Goal: Task Accomplishment & Management: Manage account settings

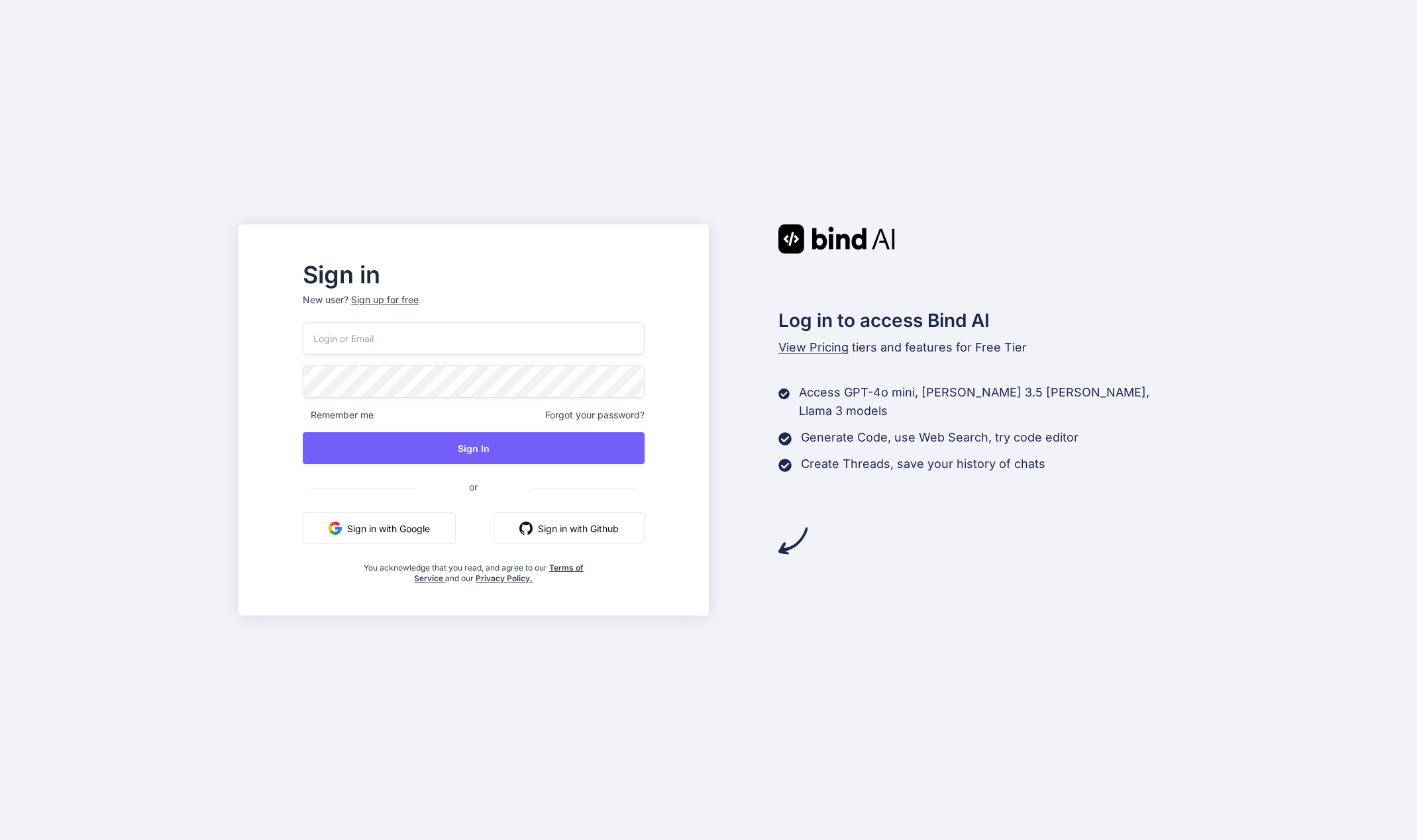
type input "[EMAIL_ADDRESS][DOMAIN_NAME]"
drag, startPoint x: 669, startPoint y: 140, endPoint x: 832, endPoint y: 151, distance: 163.4
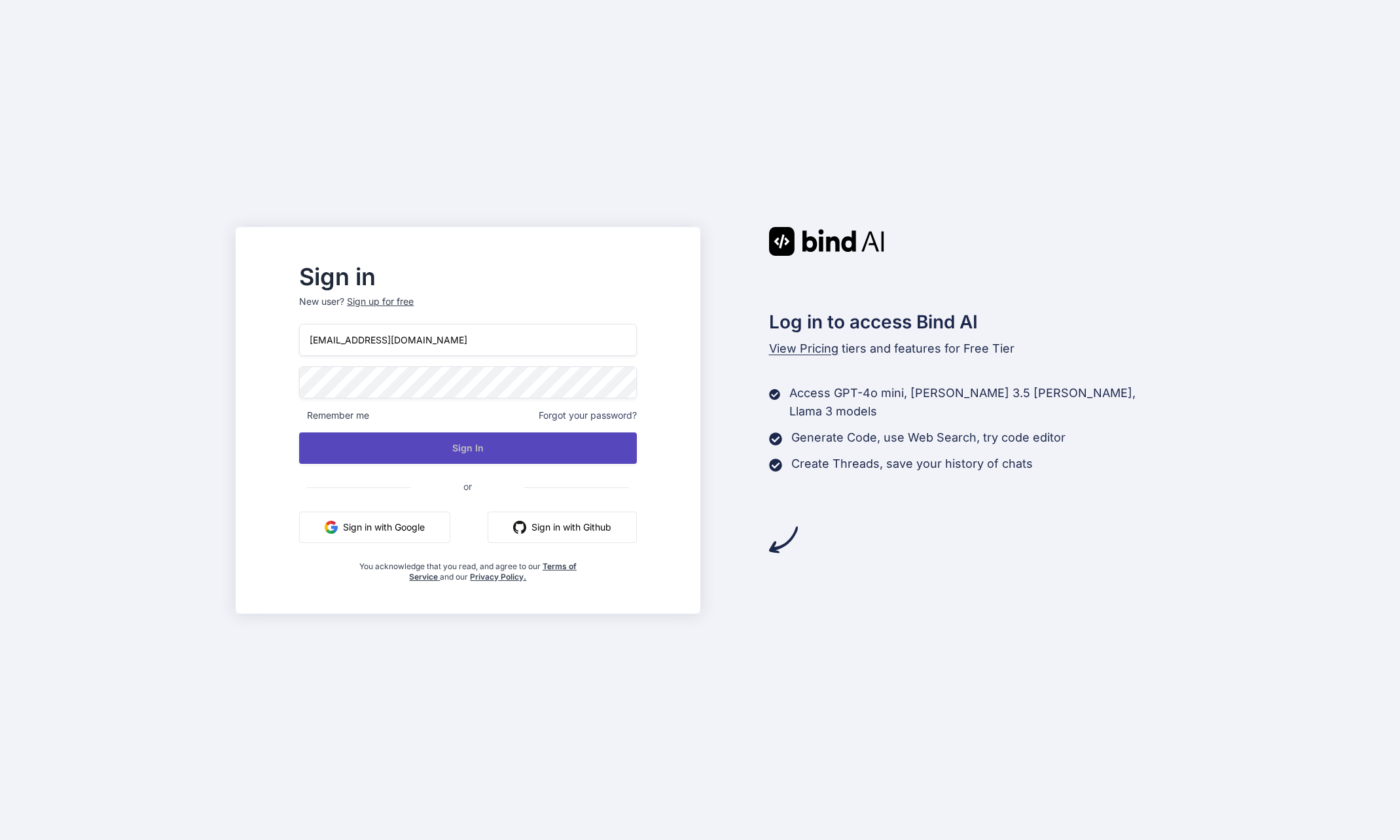
click at [581, 446] on button "Sign In" at bounding box center [467, 448] width 337 height 31
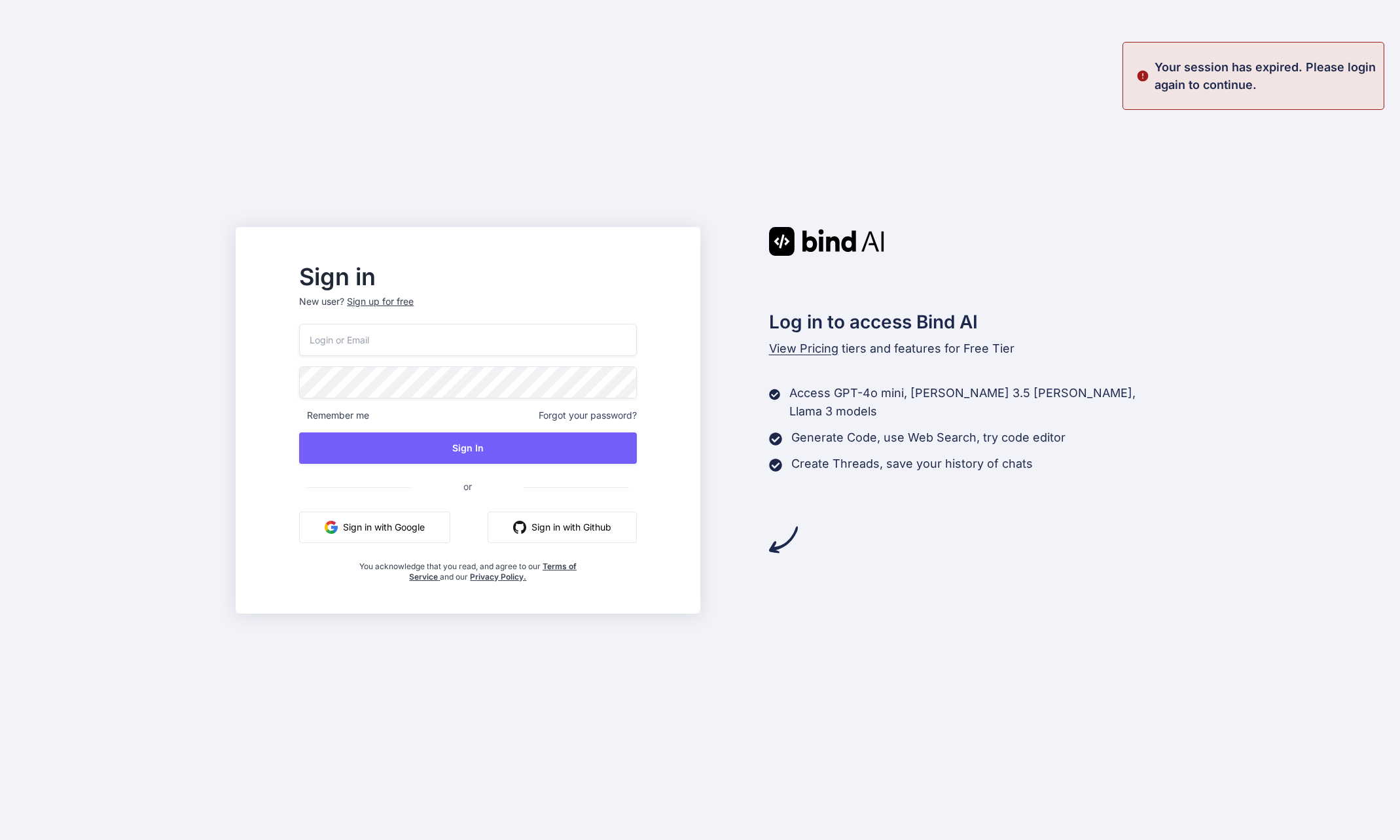
type input "[EMAIL_ADDRESS][DOMAIN_NAME]"
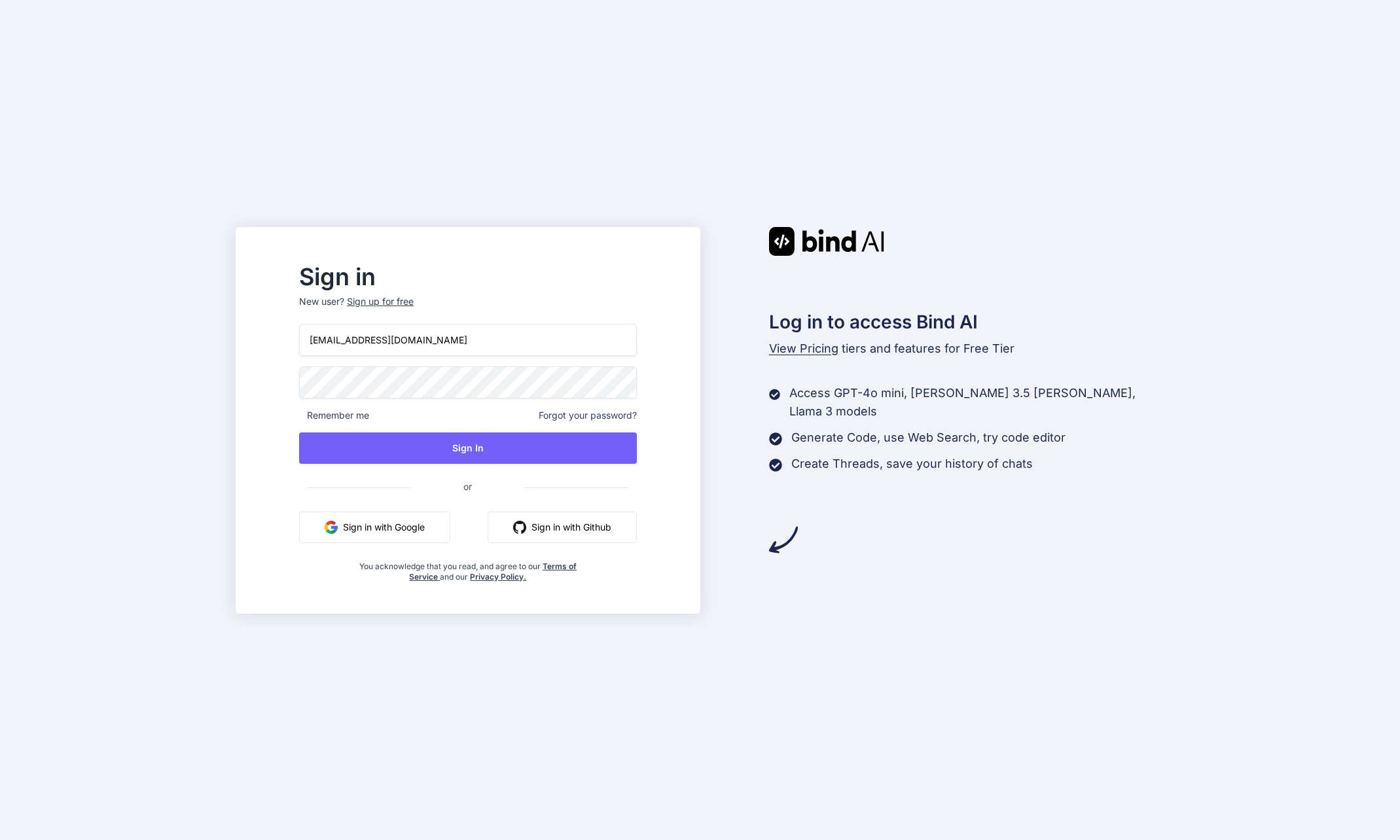
click at [709, 158] on div "Sign in New user? Sign up for free [EMAIL_ADDRESS][DOMAIN_NAME] Remember me For…" at bounding box center [700, 420] width 1400 height 840
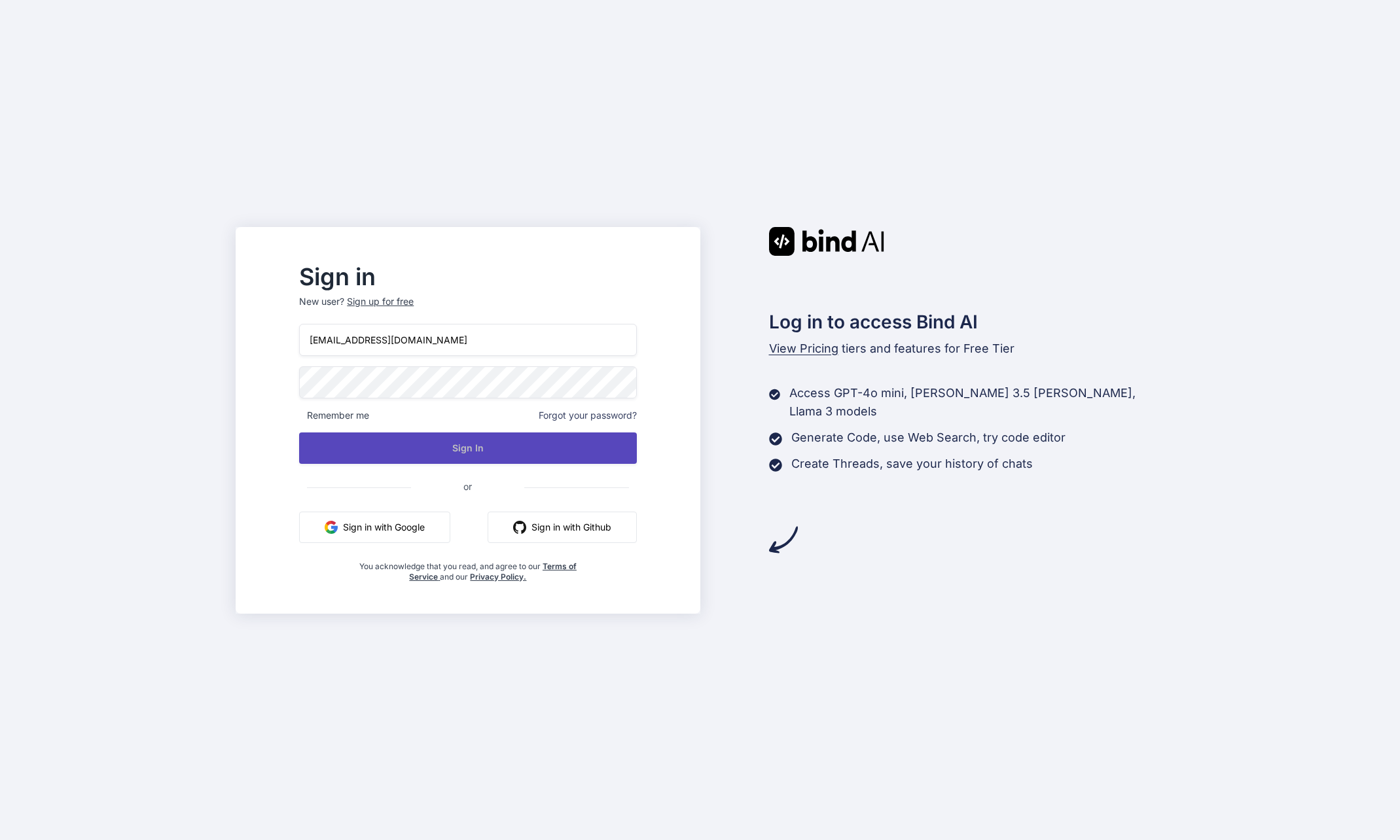
click at [502, 442] on button "Sign In" at bounding box center [467, 448] width 337 height 31
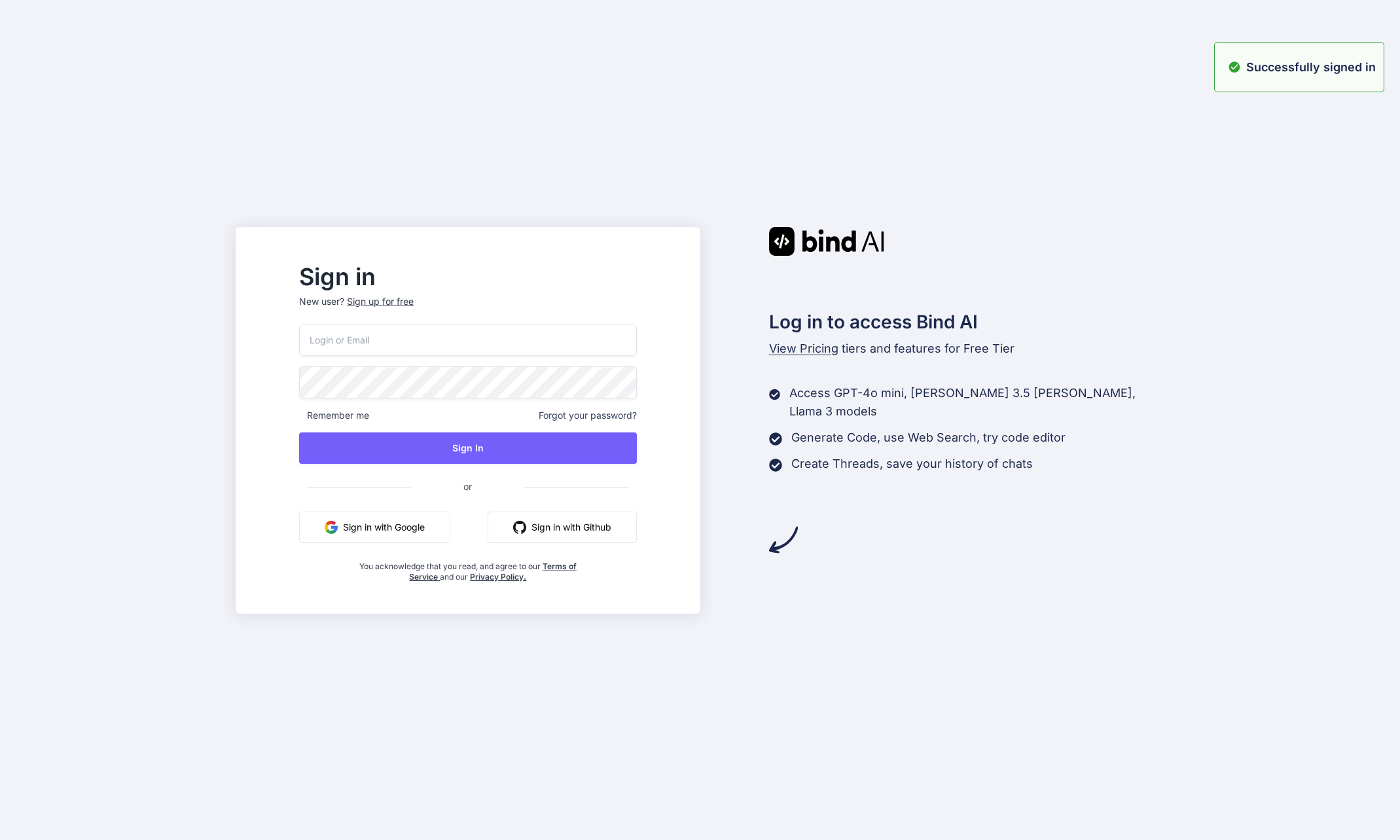
type input "[EMAIL_ADDRESS][DOMAIN_NAME]"
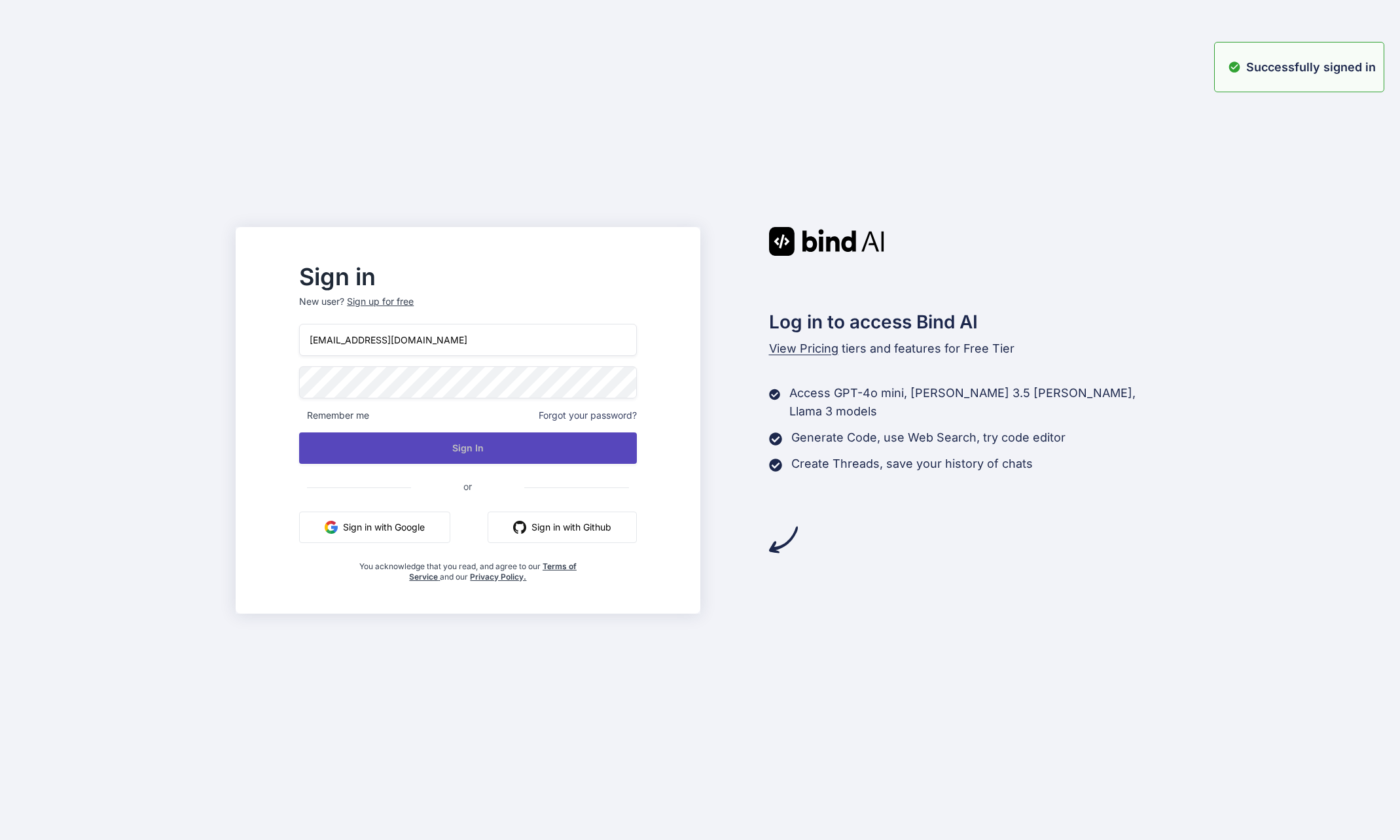
click at [535, 457] on button "Sign In" at bounding box center [467, 448] width 337 height 31
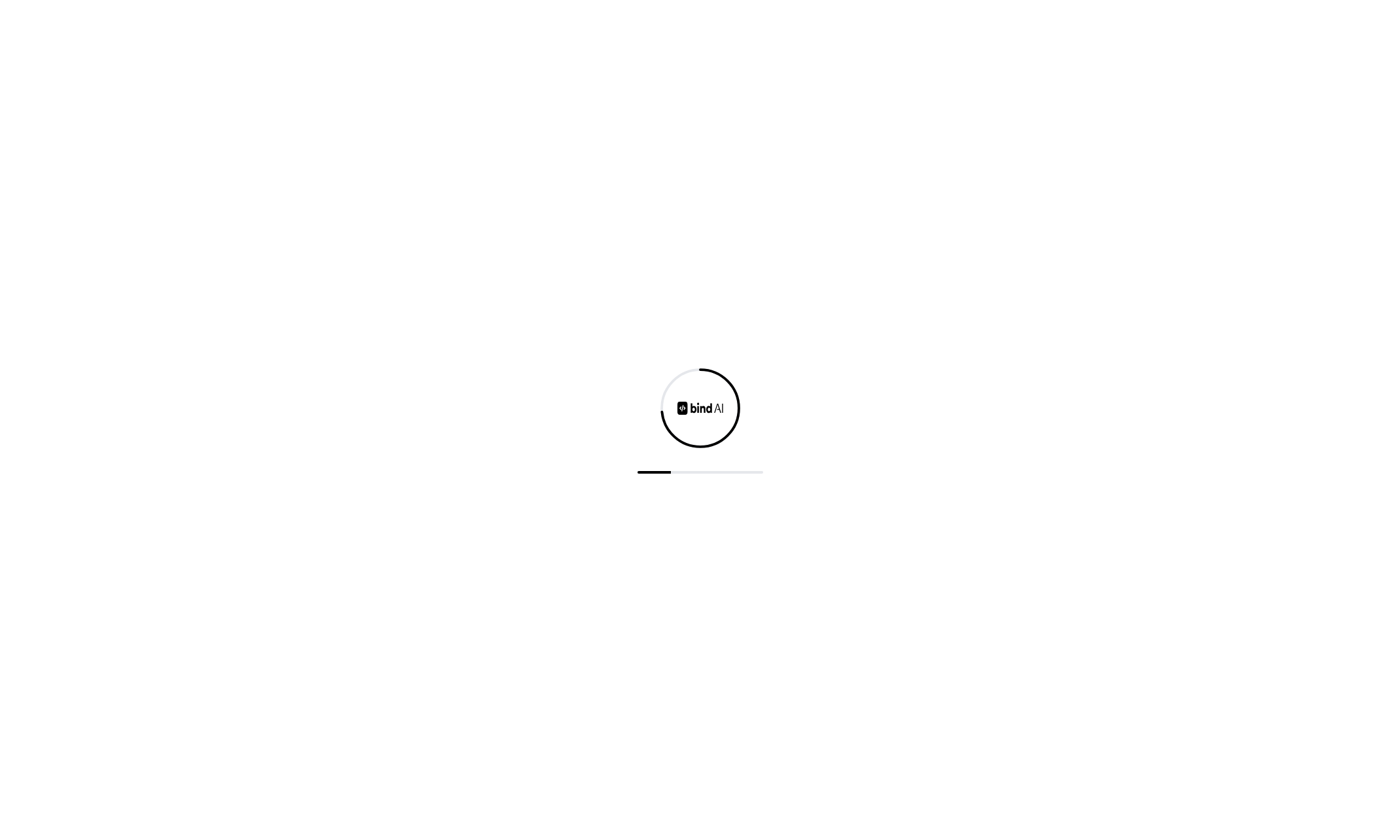
click at [687, 394] on div at bounding box center [700, 408] width 84 height 84
click at [762, 381] on div at bounding box center [700, 420] width 1400 height 840
click at [766, 218] on div at bounding box center [700, 420] width 1400 height 840
